Goal: Check status: Check status

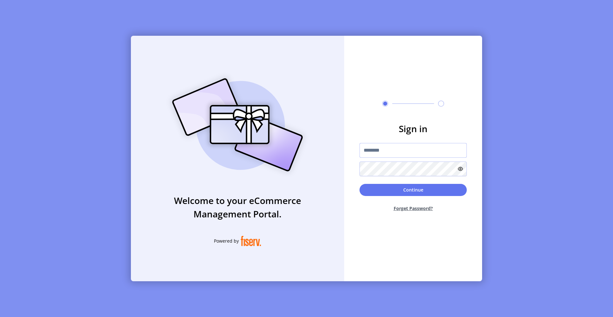
click at [387, 152] on input "text" at bounding box center [412, 150] width 107 height 15
drag, startPoint x: 378, startPoint y: 152, endPoint x: 405, endPoint y: 152, distance: 27.1
click at [405, 152] on input "*********" at bounding box center [412, 150] width 107 height 15
type input "**********"
click at [359, 184] on button "Continue" at bounding box center [412, 190] width 107 height 12
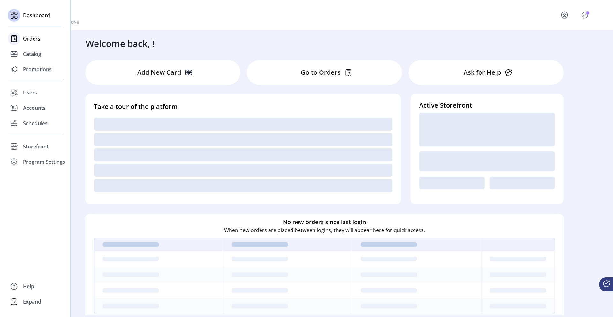
click at [17, 42] on icon at bounding box center [14, 39] width 10 height 10
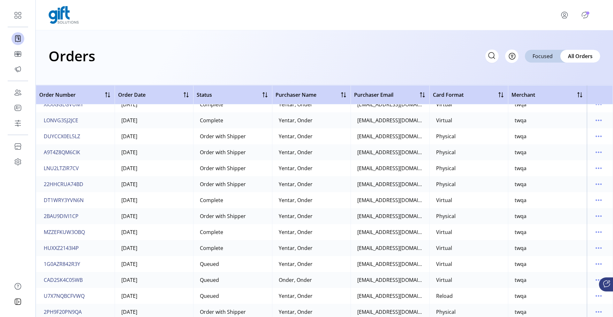
scroll to position [455, 0]
click at [71, 162] on button "LNU2LTZIR7CV" at bounding box center [61, 167] width 38 height 10
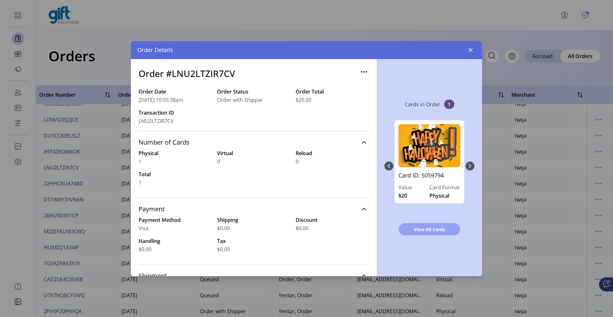
click at [412, 232] on span "View All Cards" at bounding box center [429, 229] width 45 height 7
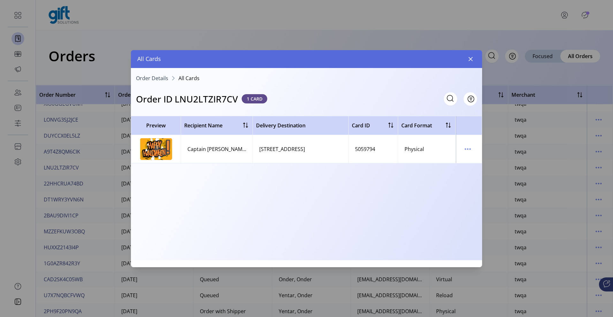
click at [412, 232] on div "Preview Recipient Name Delivery Destination Card ID Card Format Delivery Status…" at bounding box center [306, 188] width 351 height 144
click at [472, 148] on icon "menu" at bounding box center [467, 149] width 10 height 10
click at [472, 161] on span "View Card Details" at bounding box center [494, 161] width 53 height 5
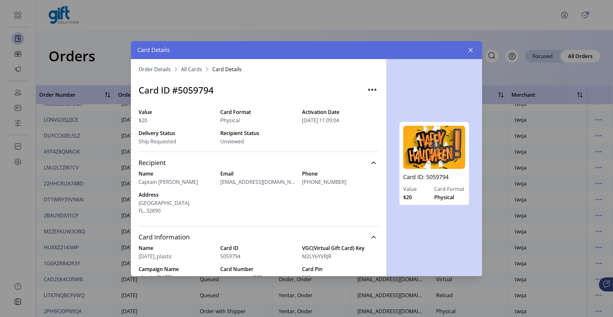
click at [174, 203] on span "[STREET_ADDRESS]" at bounding box center [176, 206] width 77 height 15
click at [471, 52] on button "button" at bounding box center [470, 50] width 10 height 10
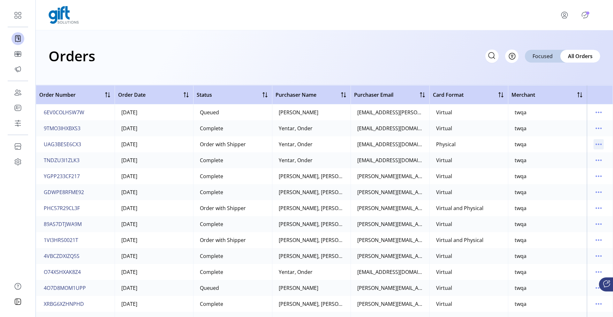
click at [599, 145] on icon "menu" at bounding box center [598, 144] width 10 height 10
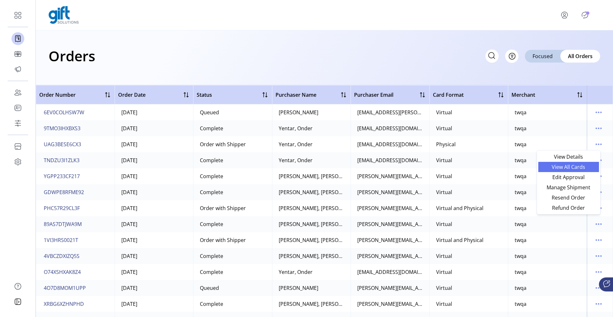
click at [568, 167] on span "View All Cards" at bounding box center [568, 166] width 53 height 5
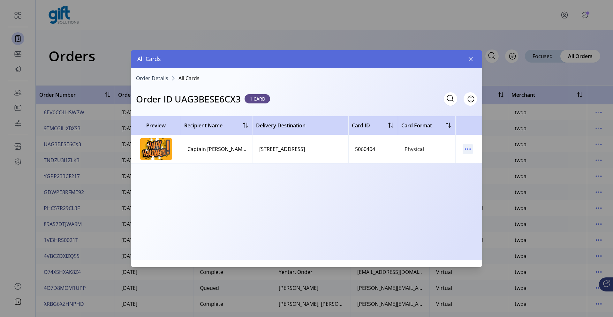
click at [466, 150] on icon "menu" at bounding box center [467, 149] width 10 height 10
click at [473, 162] on span "View Card Details" at bounding box center [494, 161] width 53 height 5
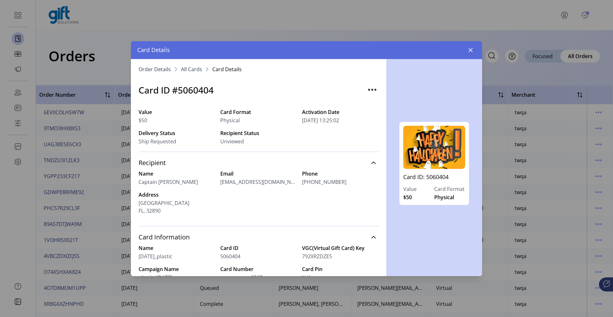
drag, startPoint x: 166, startPoint y: 209, endPoint x: 141, endPoint y: 202, distance: 25.9
click at [141, 202] on span "[STREET_ADDRESS]" at bounding box center [176, 206] width 77 height 15
click at [137, 202] on div "Order Details All Cards Card Details Card ID #5060404 Value $50 Card Format Phy…" at bounding box center [258, 167] width 255 height 217
click at [472, 54] on button "button" at bounding box center [470, 50] width 10 height 10
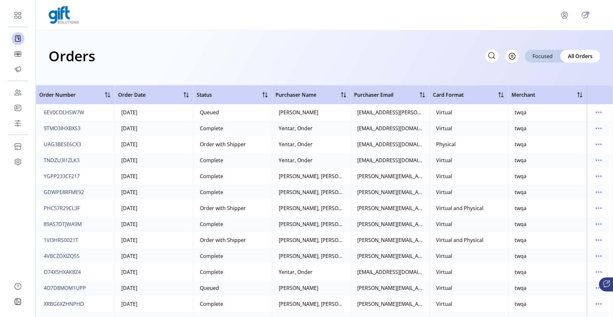
click at [268, 171] on td "Complete" at bounding box center [232, 176] width 79 height 16
click at [596, 206] on icon "menu" at bounding box center [598, 208] width 10 height 10
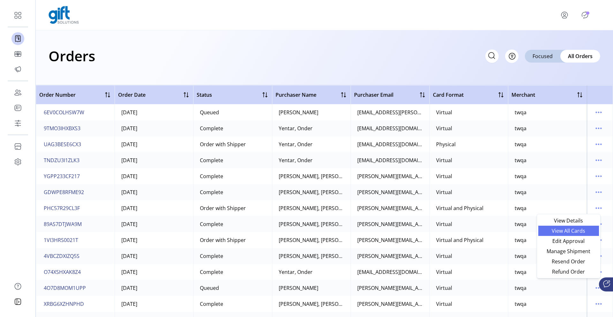
click at [559, 231] on span "View All Cards" at bounding box center [568, 230] width 53 height 5
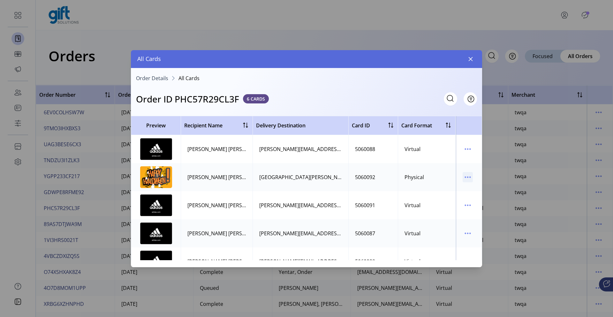
click at [469, 177] on icon "menu" at bounding box center [469, 176] width 1 height 1
click at [473, 190] on span "View Card Details" at bounding box center [491, 189] width 53 height 5
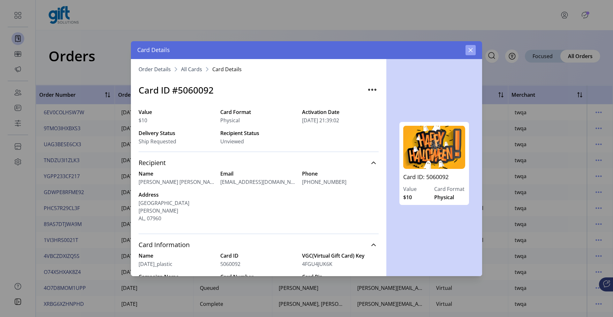
click at [469, 51] on icon "button" at bounding box center [470, 50] width 5 height 5
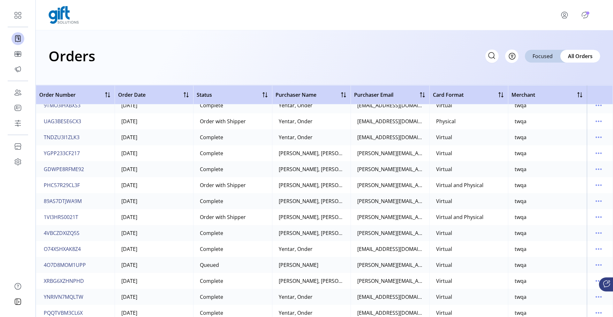
scroll to position [25, 0]
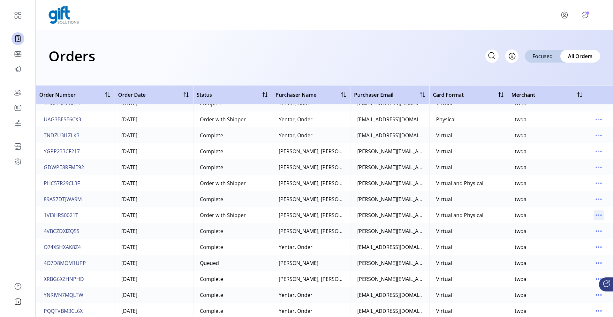
click at [593, 216] on icon "menu" at bounding box center [598, 215] width 10 height 10
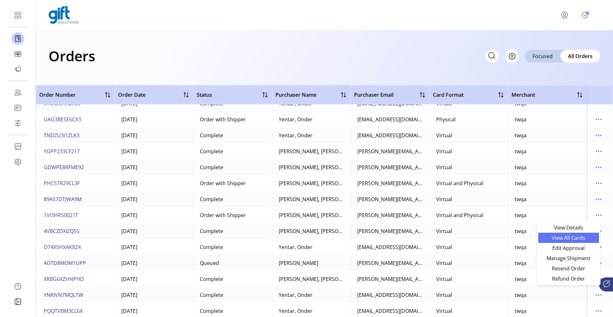
click at [564, 239] on span "View All Cards" at bounding box center [568, 237] width 53 height 5
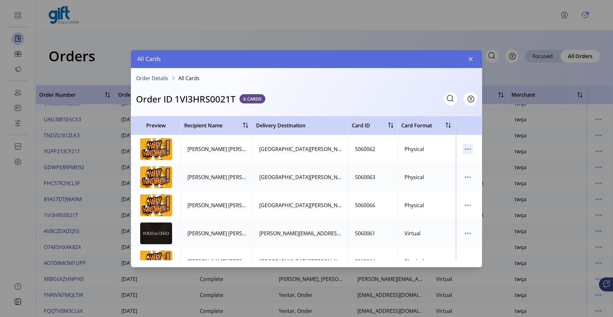
click at [463, 147] on icon "menu" at bounding box center [467, 149] width 10 height 10
click at [468, 157] on link "View Card Details" at bounding box center [491, 161] width 61 height 10
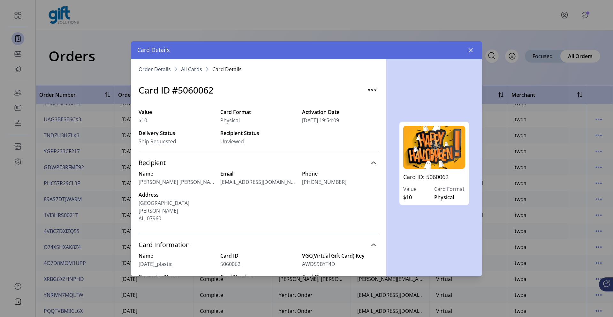
click at [186, 70] on span "All Cards" at bounding box center [191, 69] width 21 height 5
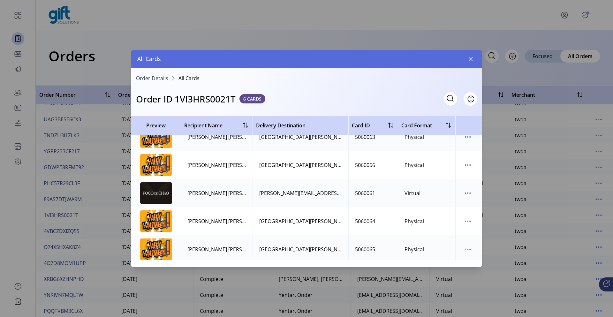
scroll to position [48, 0]
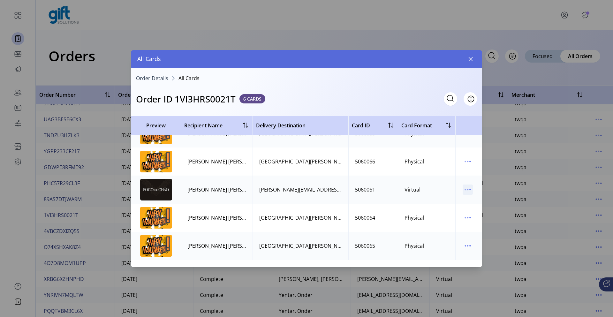
click at [463, 185] on icon "menu" at bounding box center [467, 189] width 10 height 10
click at [470, 195] on span "View Card Details" at bounding box center [491, 197] width 53 height 5
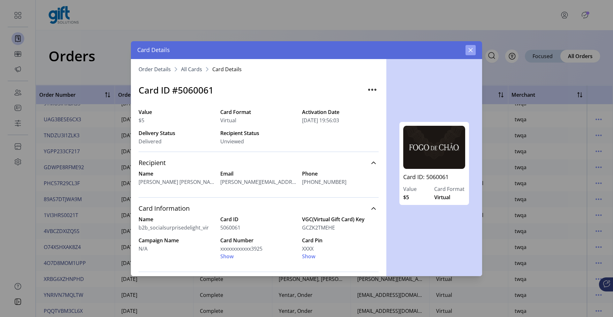
click at [472, 48] on icon "button" at bounding box center [470, 50] width 5 height 5
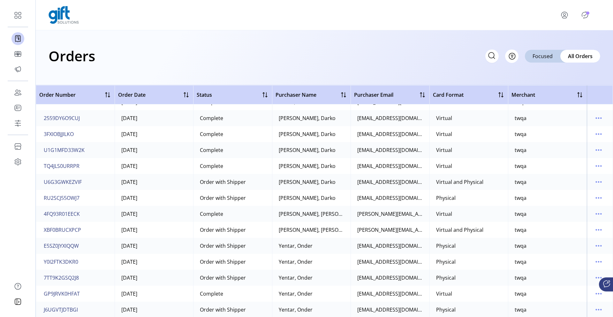
scroll to position [1990, 0]
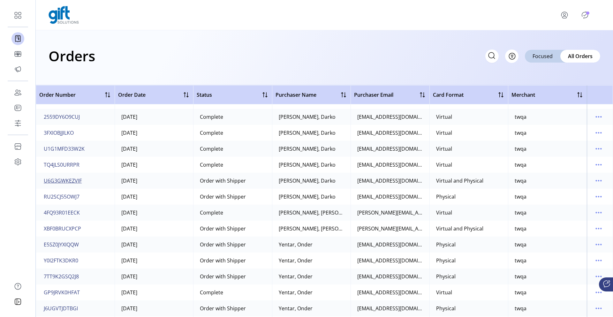
click at [70, 179] on span "U6G3GWKEZVIF" at bounding box center [63, 181] width 38 height 8
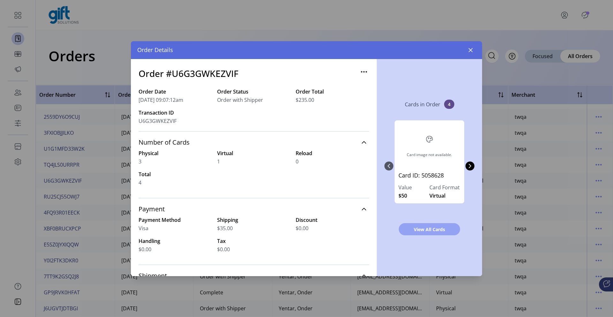
click at [433, 228] on span "View All Cards" at bounding box center [429, 229] width 45 height 7
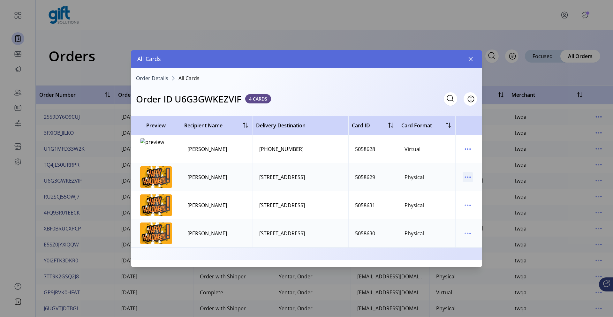
click at [467, 177] on icon "menu" at bounding box center [467, 176] width 1 height 1
click at [470, 186] on link "View Card Details" at bounding box center [494, 189] width 61 height 10
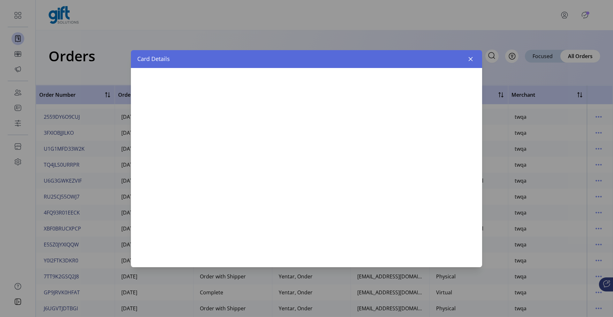
click at [470, 186] on div at bounding box center [306, 167] width 351 height 199
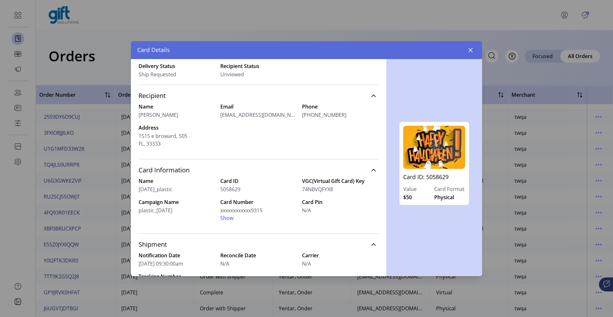
scroll to position [31, 0]
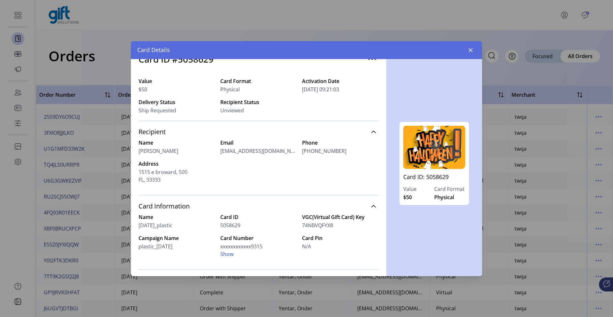
click at [153, 177] on span "[STREET_ADDRESS]" at bounding box center [176, 175] width 77 height 15
click at [473, 50] on button "button" at bounding box center [470, 50] width 10 height 10
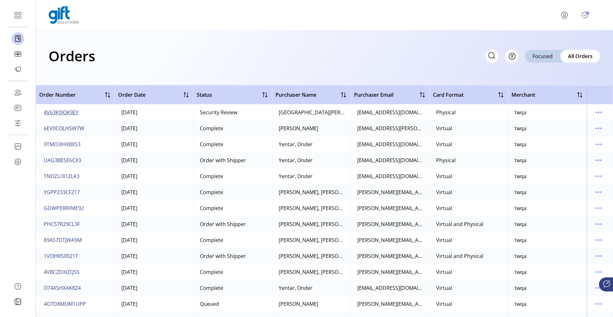
click at [70, 113] on span "4V63KJ9QK9EY" at bounding box center [61, 112] width 35 height 8
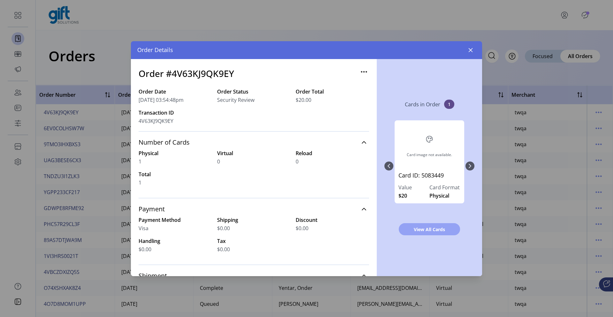
click at [427, 226] on span "View All Cards" at bounding box center [429, 229] width 45 height 7
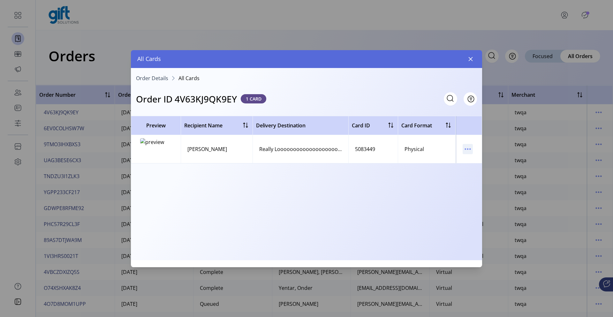
click at [465, 148] on icon "menu" at bounding box center [467, 149] width 10 height 10
click at [473, 160] on span "View Card Details" at bounding box center [494, 161] width 53 height 5
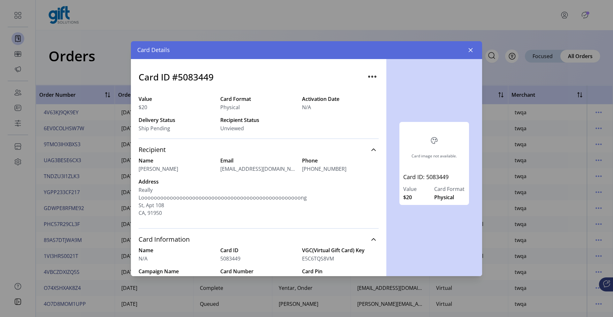
scroll to position [12, 0]
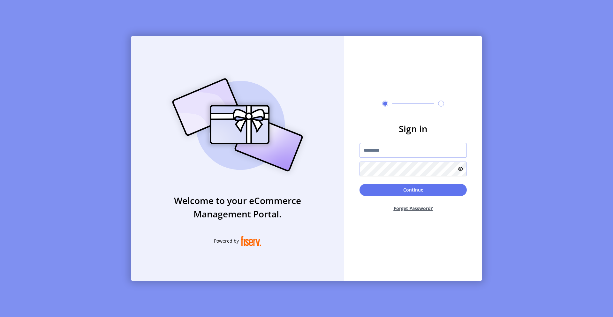
click at [396, 148] on input "text" at bounding box center [412, 150] width 107 height 15
type input "*********"
click at [424, 184] on button "Continue" at bounding box center [412, 190] width 107 height 12
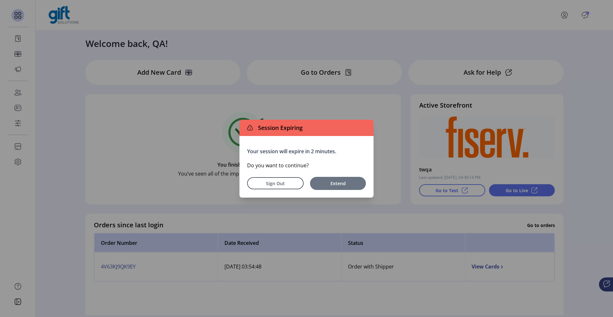
click at [339, 185] on span "Extend" at bounding box center [337, 183] width 49 height 7
click at [334, 183] on span "Extend" at bounding box center [337, 183] width 49 height 7
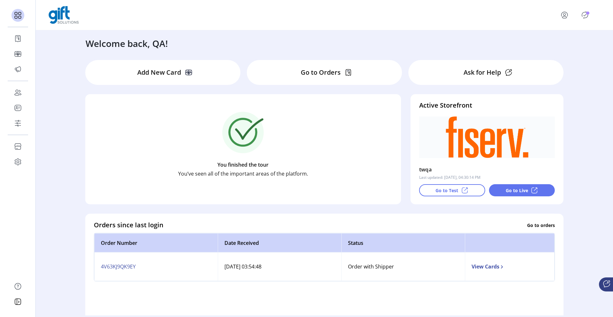
click at [334, 183] on div "Your session will expire in 2 minutes. Do you want to continue? Sign Out Extend" at bounding box center [306, 164] width 94 height 43
